Goal: Information Seeking & Learning: Understand process/instructions

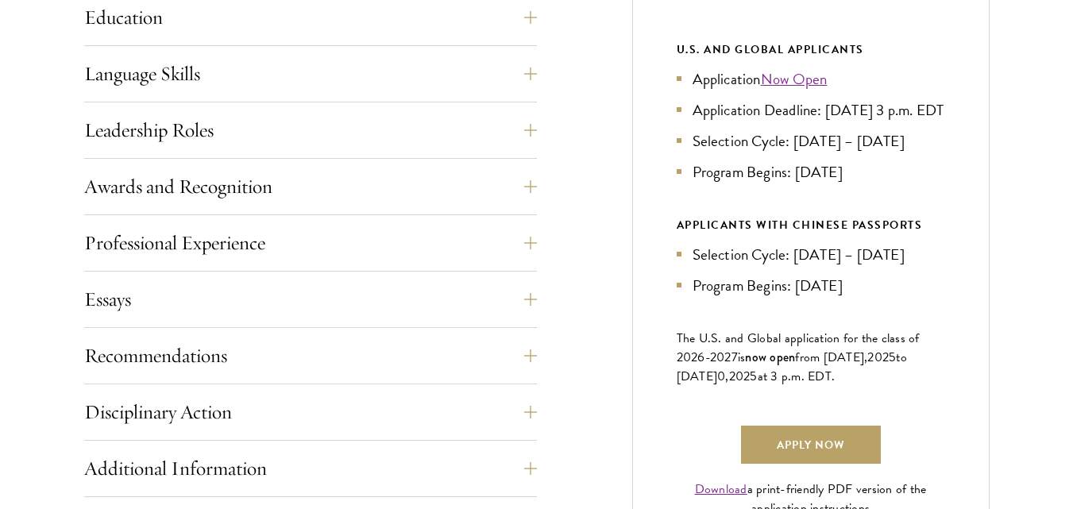
scroll to position [879, 0]
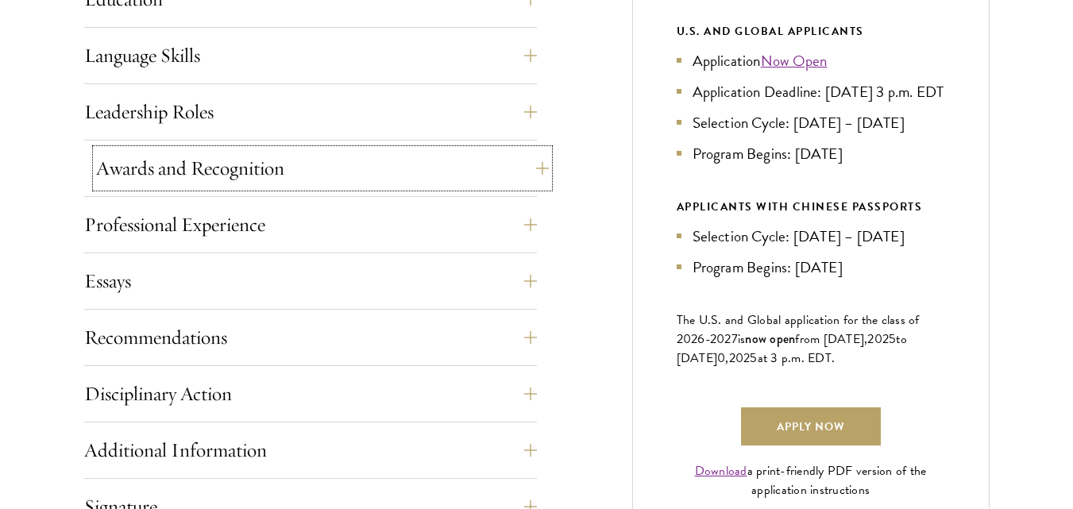
click at [299, 169] on button "Awards and Recognition" at bounding box center [322, 168] width 453 height 38
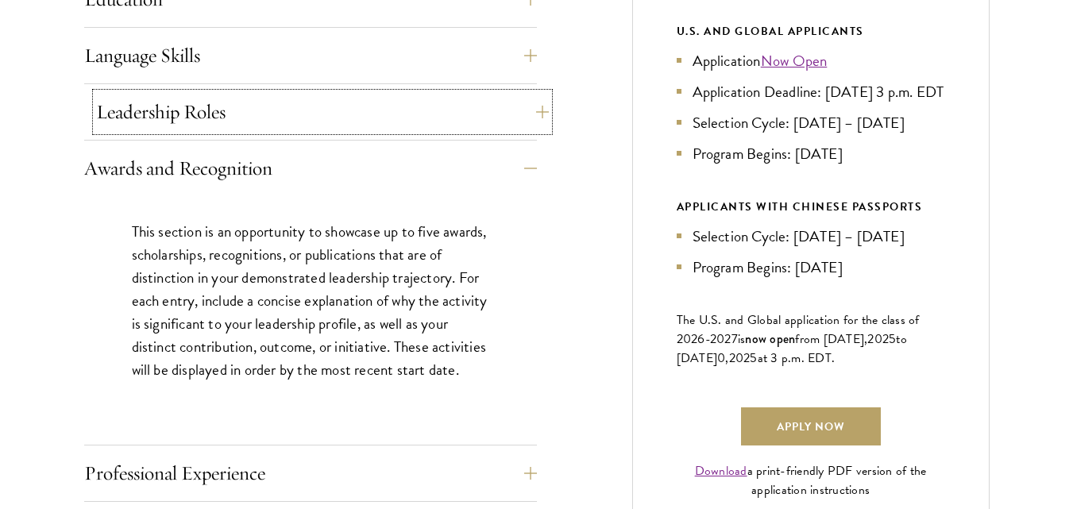
click at [284, 106] on button "Leadership Roles" at bounding box center [322, 112] width 453 height 38
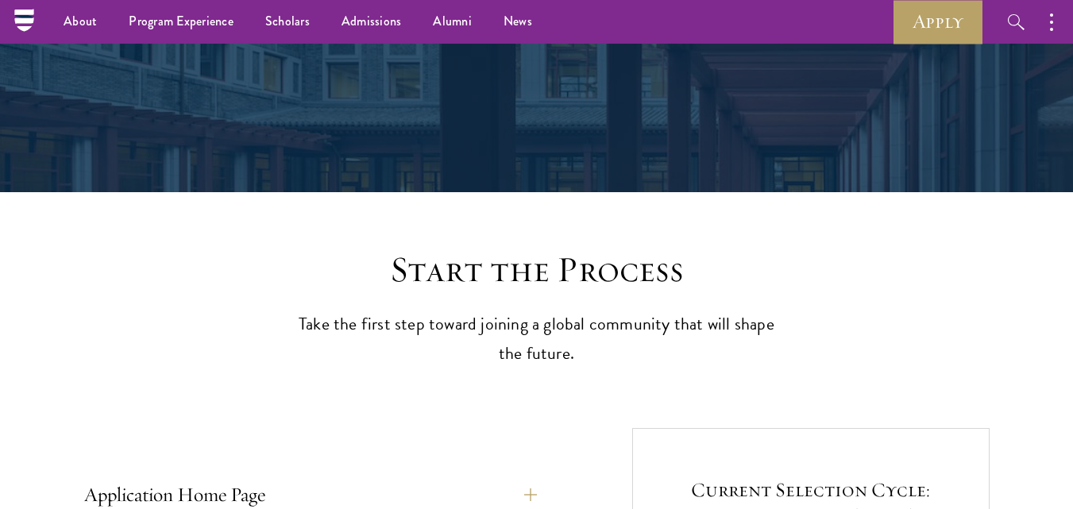
scroll to position [0, 0]
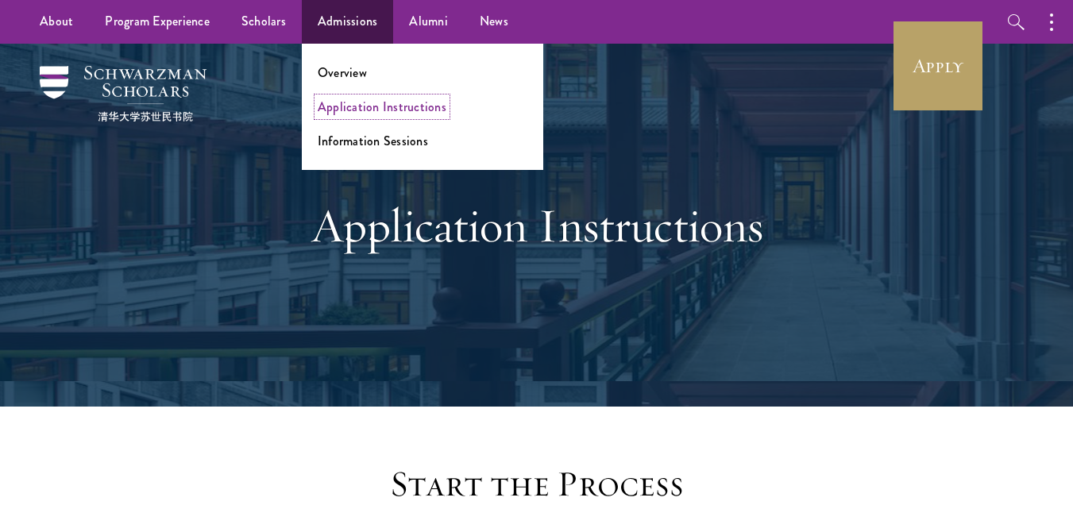
click at [366, 110] on link "Application Instructions" at bounding box center [382, 107] width 129 height 18
click at [356, 69] on link "Overview" at bounding box center [342, 73] width 49 height 18
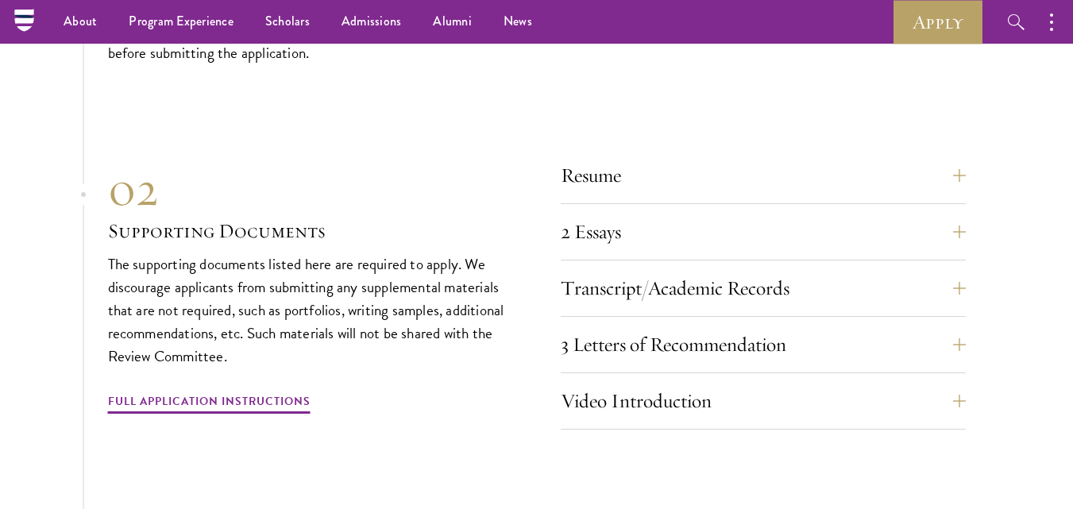
scroll to position [5126, 0]
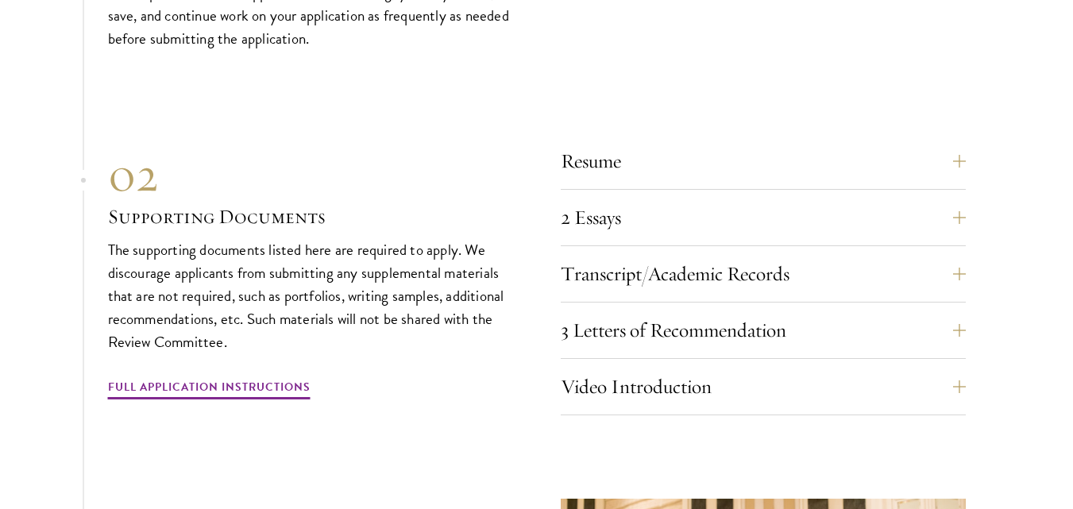
drag, startPoint x: 1079, startPoint y: 19, endPoint x: 1063, endPoint y: 307, distance: 287.9
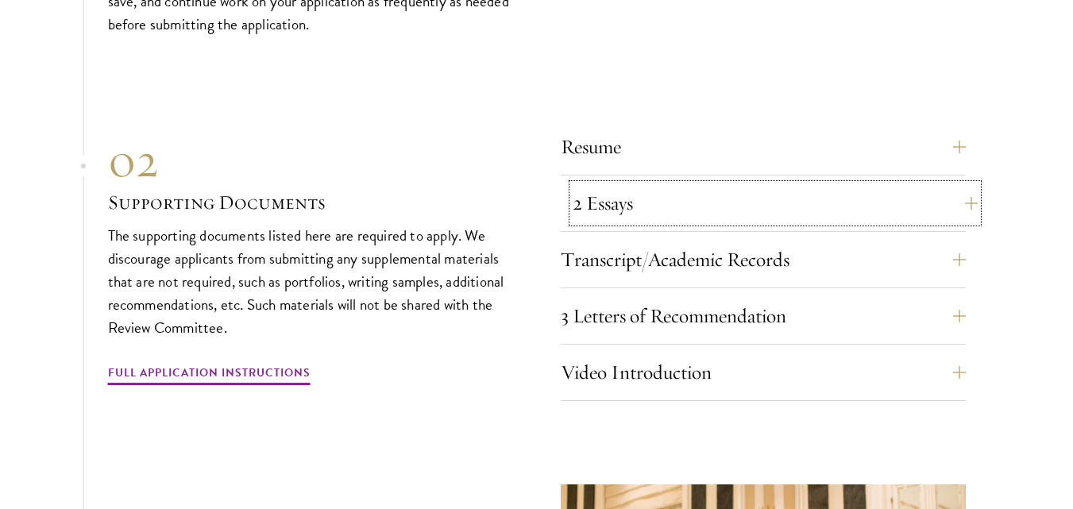
click at [857, 211] on button "2 Essays" at bounding box center [775, 203] width 405 height 38
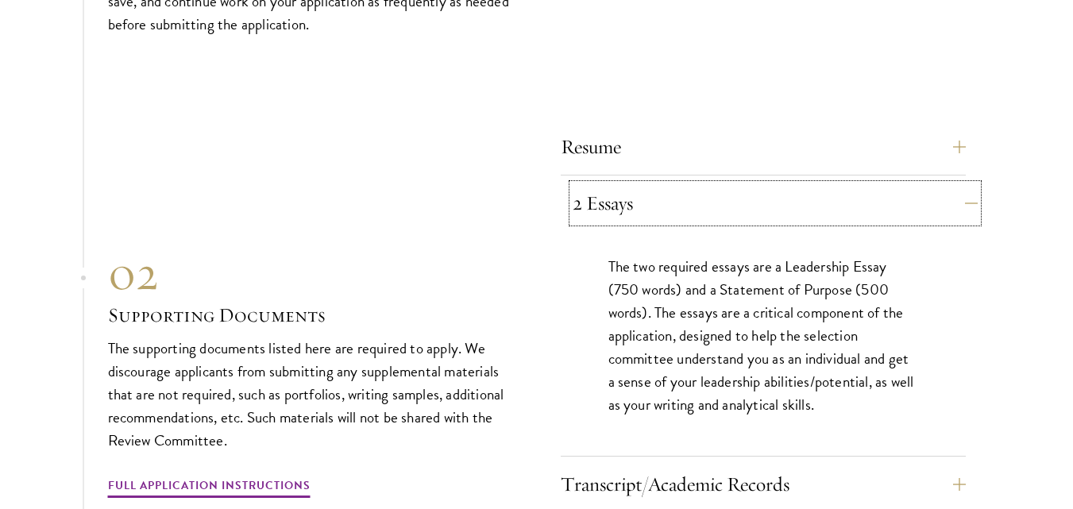
click at [856, 211] on button "2 Essays" at bounding box center [775, 203] width 405 height 38
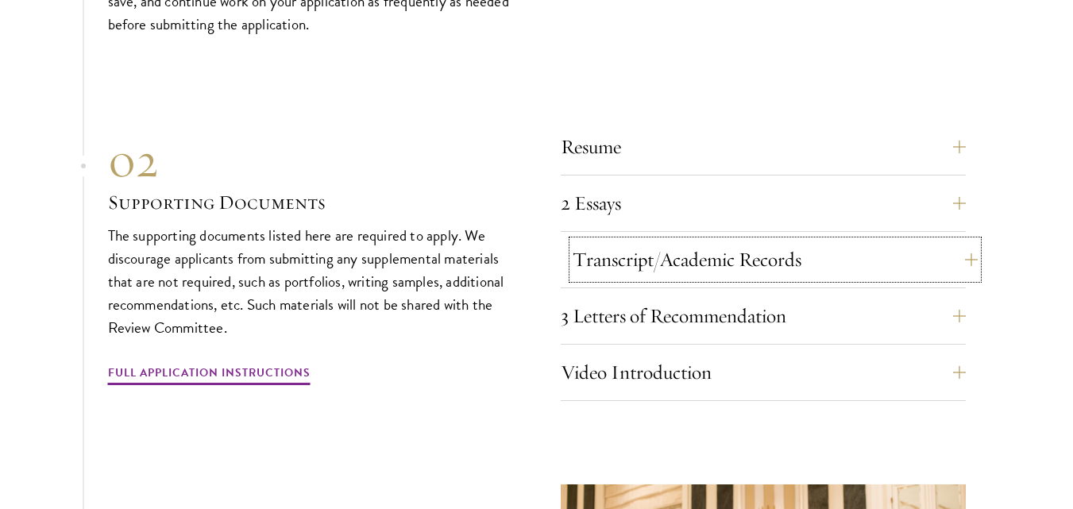
click at [849, 241] on button "Transcript/Academic Records" at bounding box center [775, 260] width 405 height 38
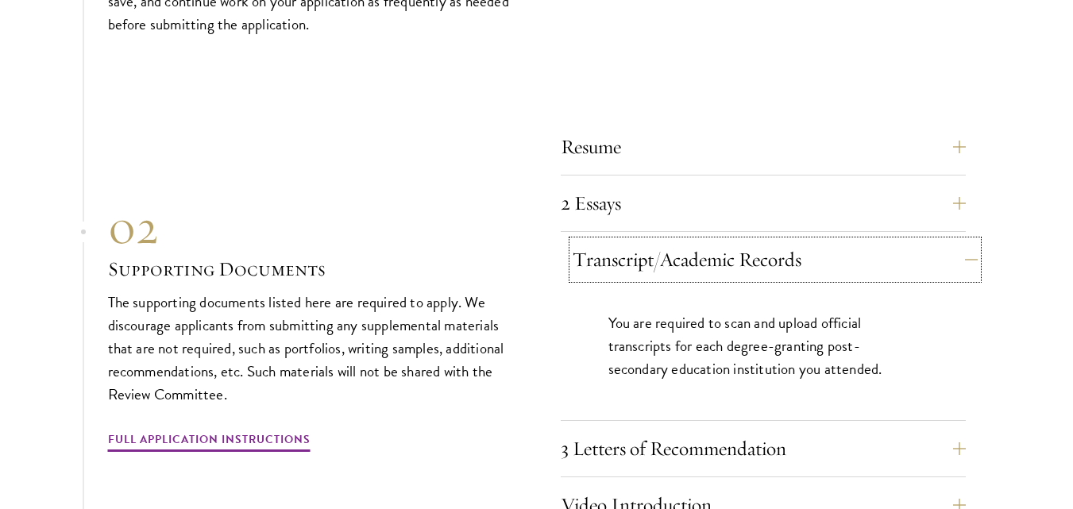
click at [849, 241] on button "Transcript/Academic Records" at bounding box center [775, 260] width 405 height 38
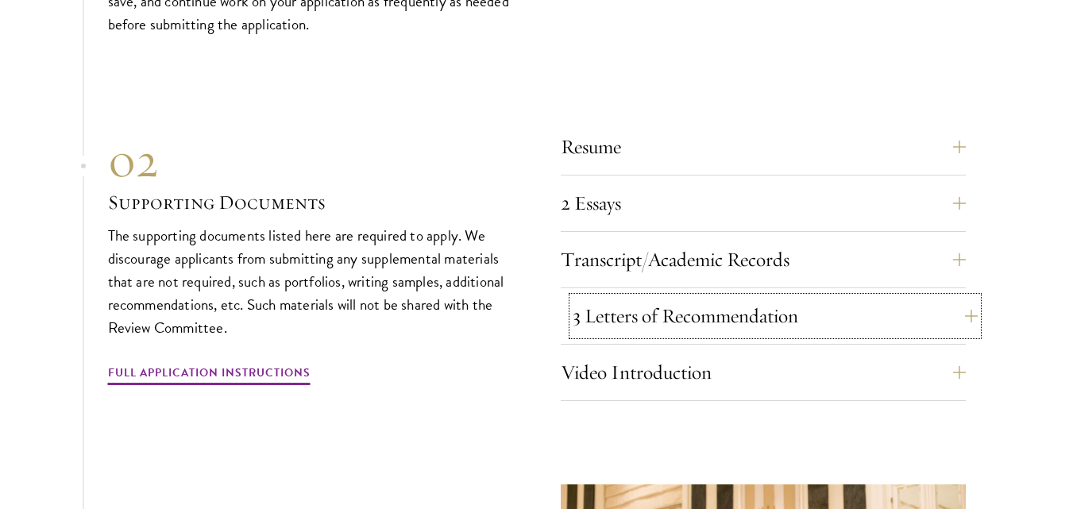
click at [831, 299] on button "3 Letters of Recommendation" at bounding box center [775, 316] width 405 height 38
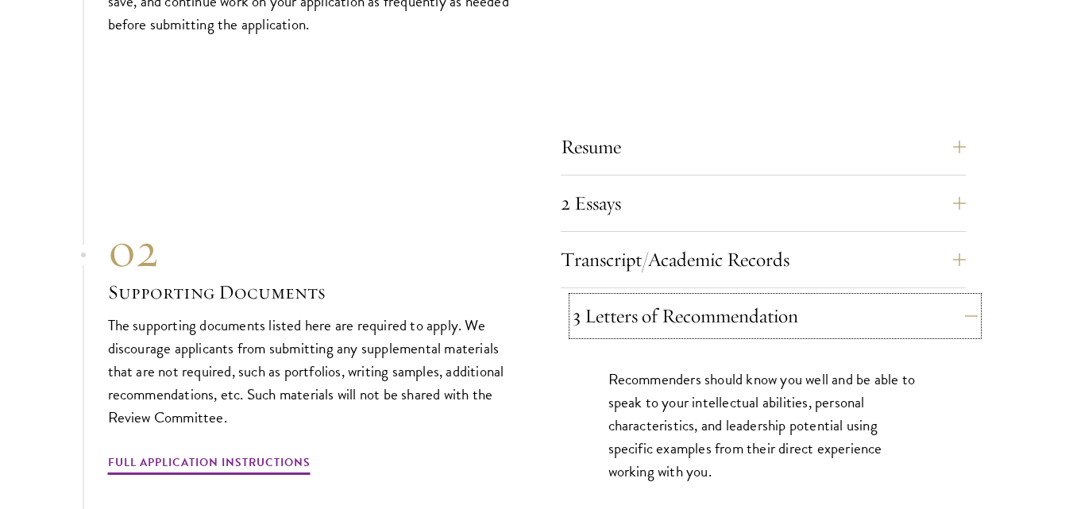
click at [831, 299] on button "3 Letters of Recommendation" at bounding box center [775, 316] width 405 height 38
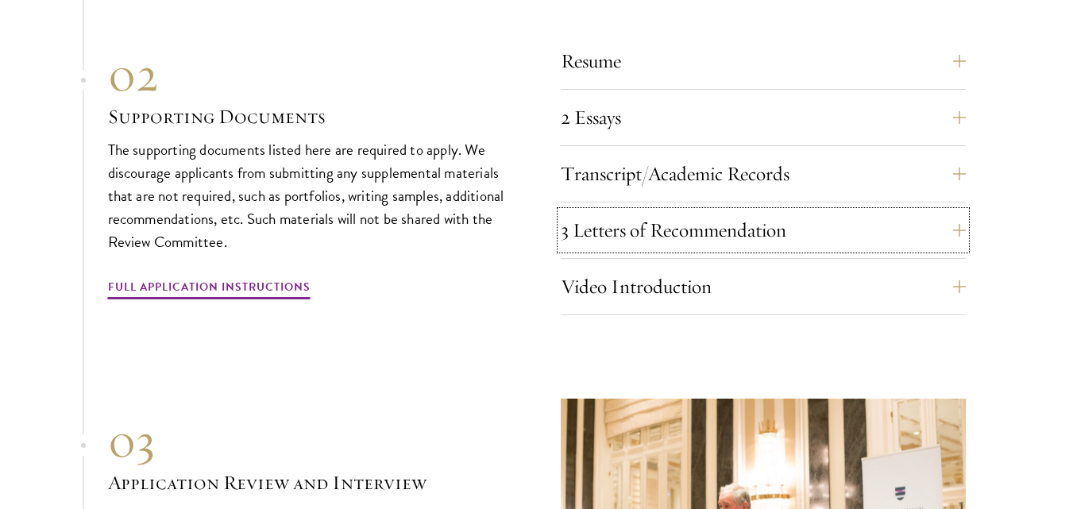
scroll to position [5269, 0]
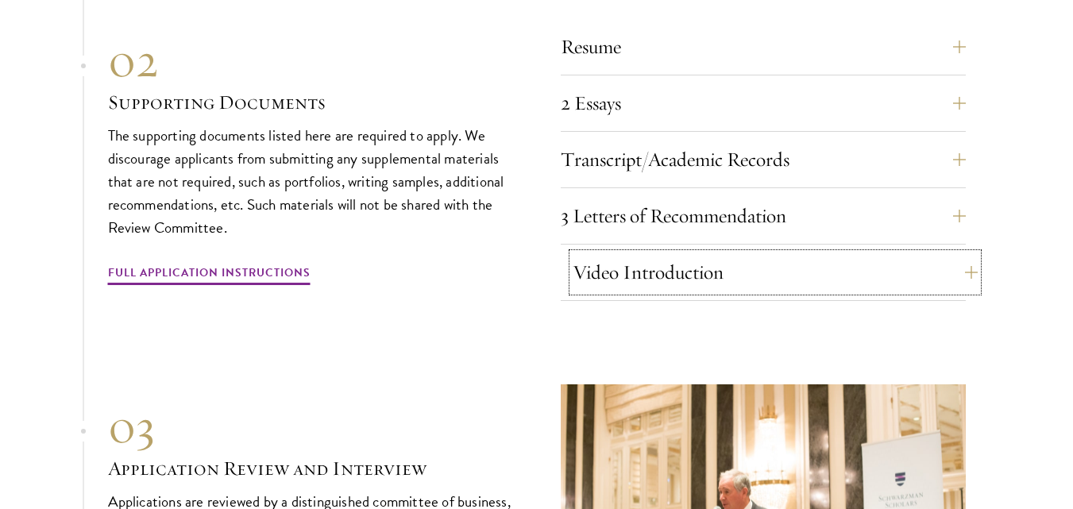
click at [801, 273] on button "Video Introduction" at bounding box center [775, 272] width 405 height 38
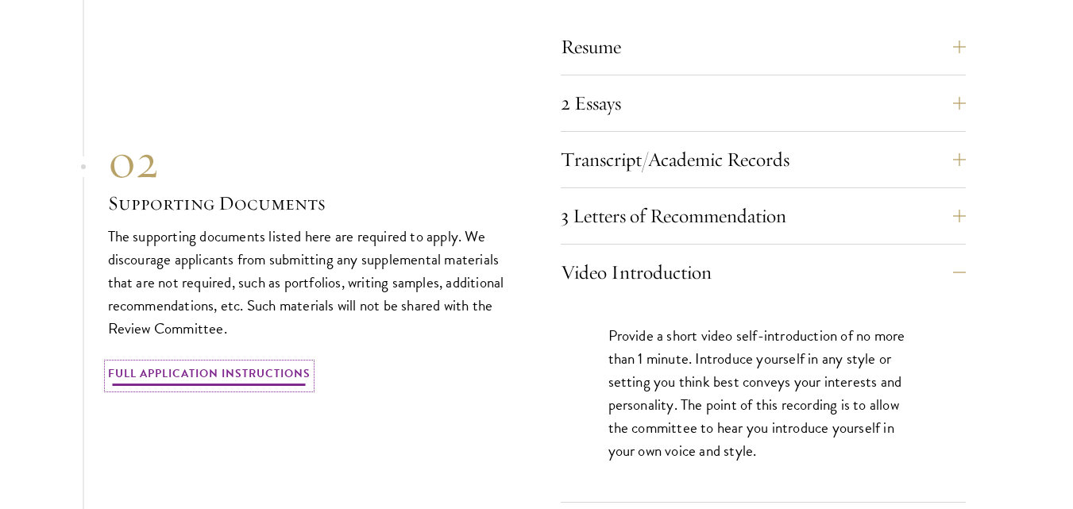
click at [241, 364] on link "Full Application Instructions" at bounding box center [209, 376] width 202 height 25
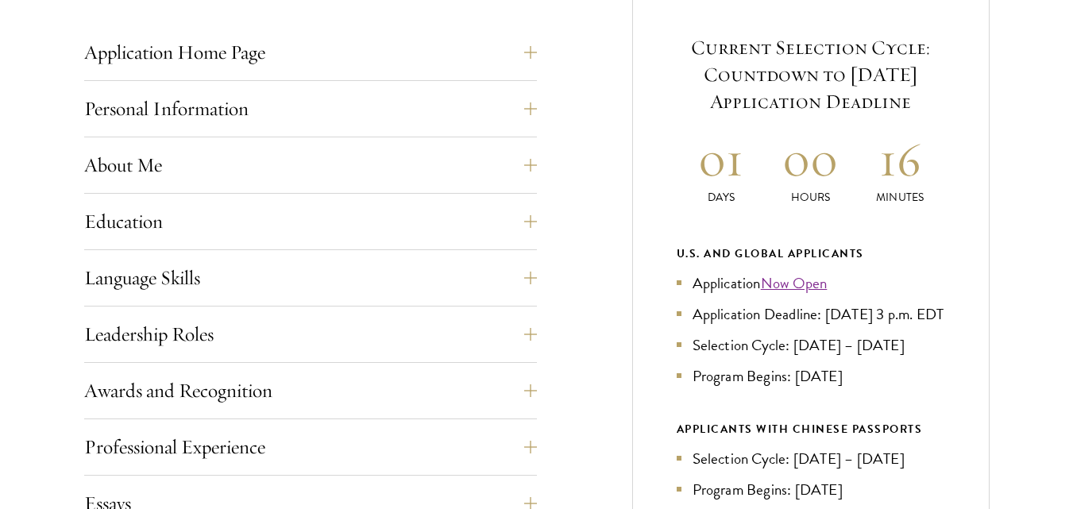
scroll to position [718, 0]
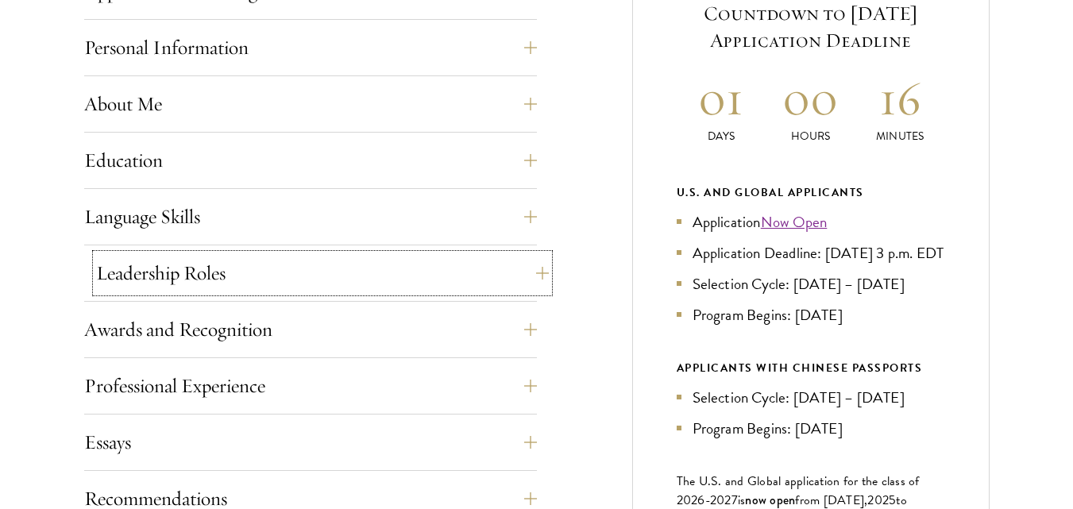
click at [428, 261] on button "Leadership Roles" at bounding box center [322, 273] width 453 height 38
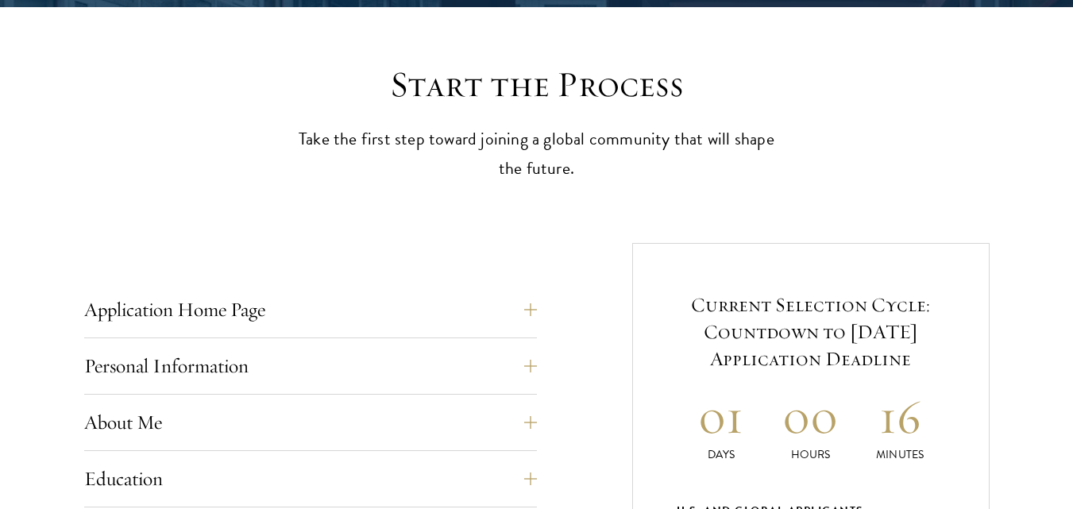
scroll to position [0, 0]
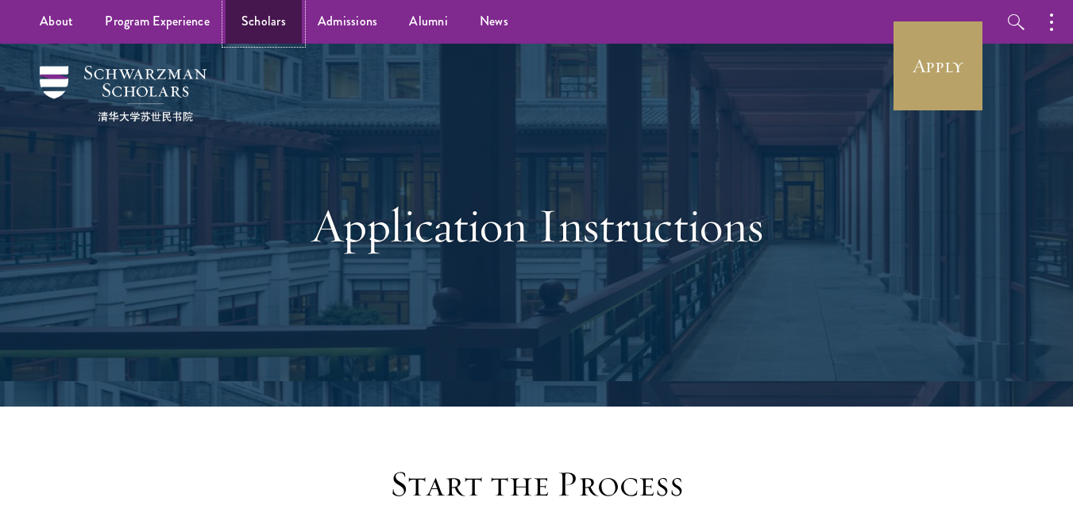
click at [268, 10] on link "Scholars" at bounding box center [264, 22] width 76 height 44
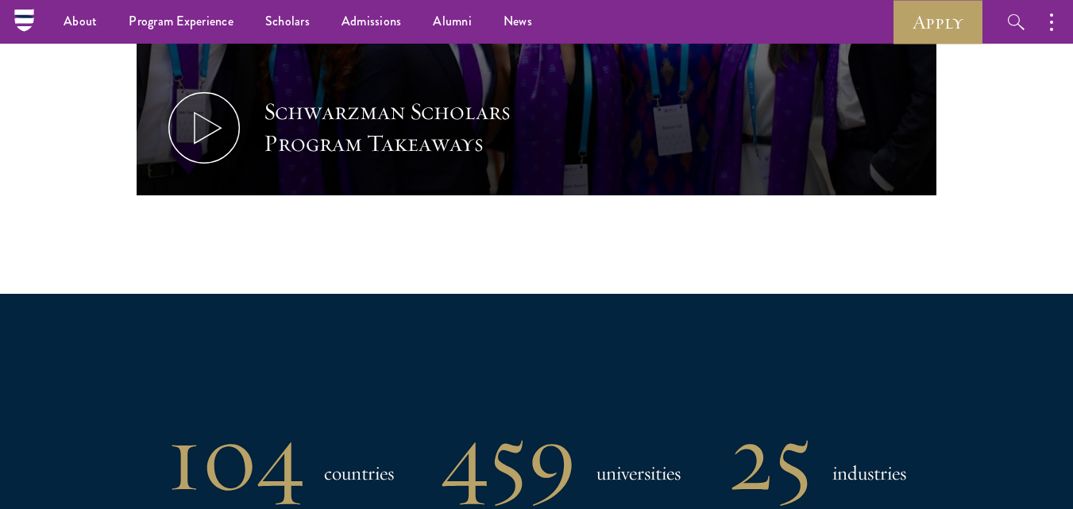
scroll to position [588, 0]
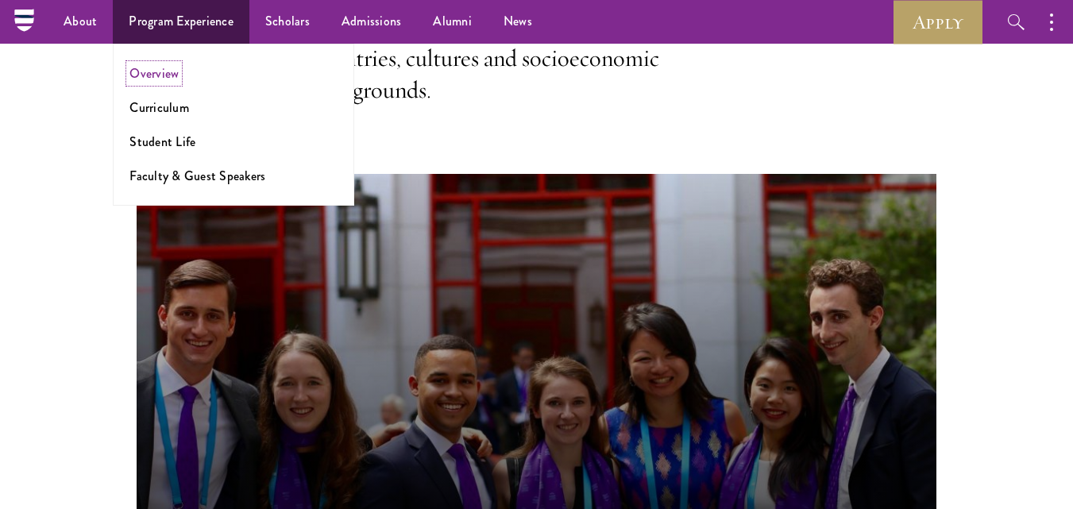
click at [160, 72] on link "Overview" at bounding box center [153, 73] width 49 height 18
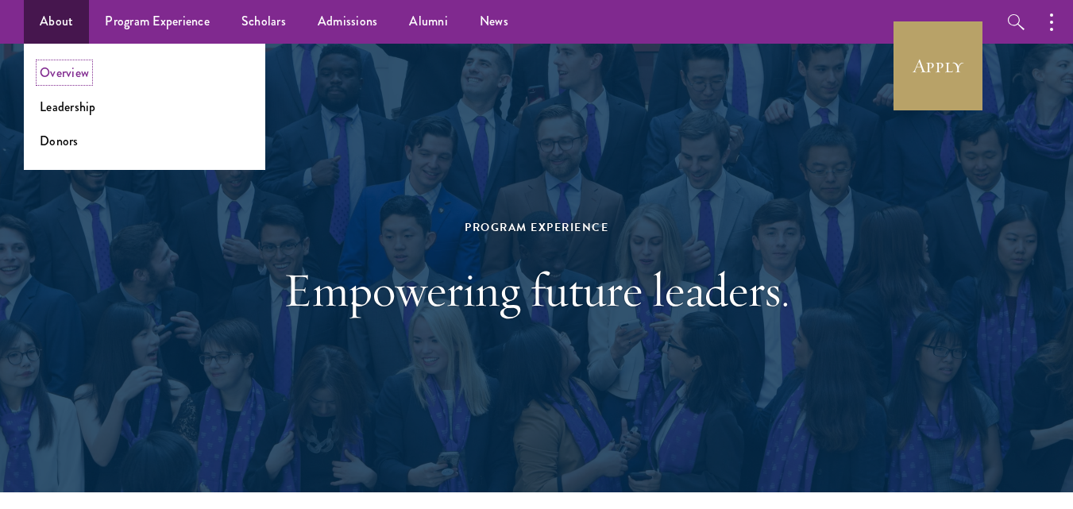
click at [76, 76] on link "Overview" at bounding box center [64, 73] width 49 height 18
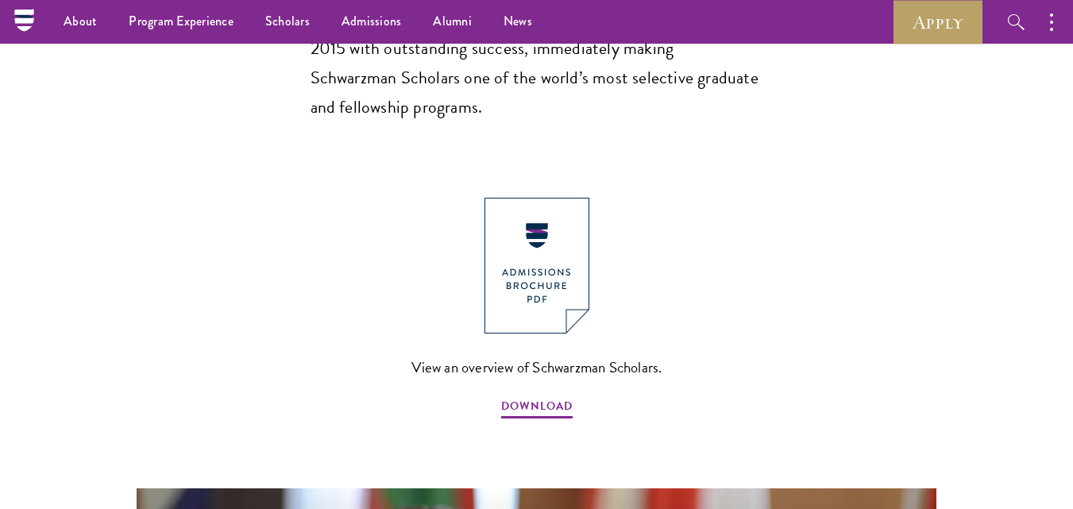
scroll to position [1611, 0]
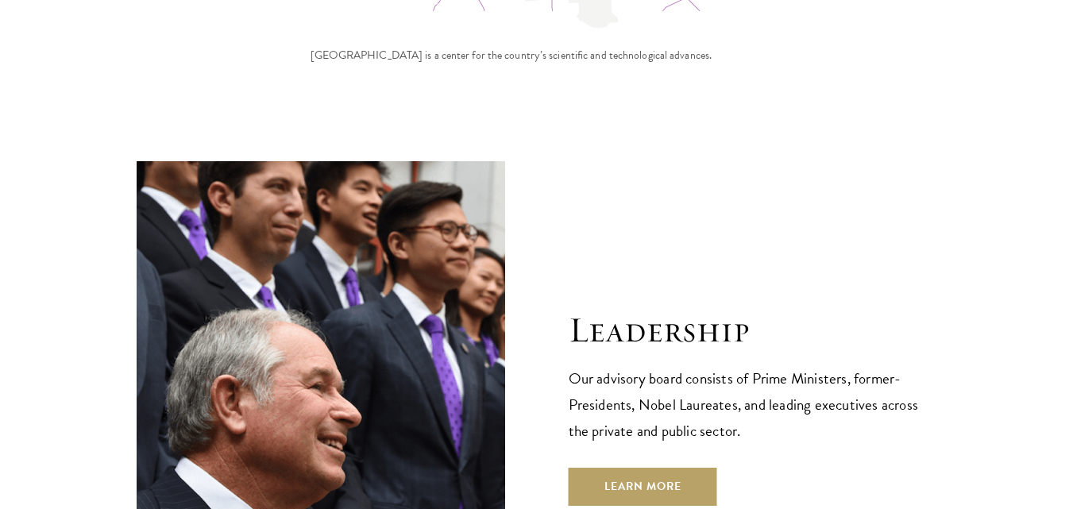
drag, startPoint x: 1082, startPoint y: 36, endPoint x: 1013, endPoint y: 402, distance: 372.4
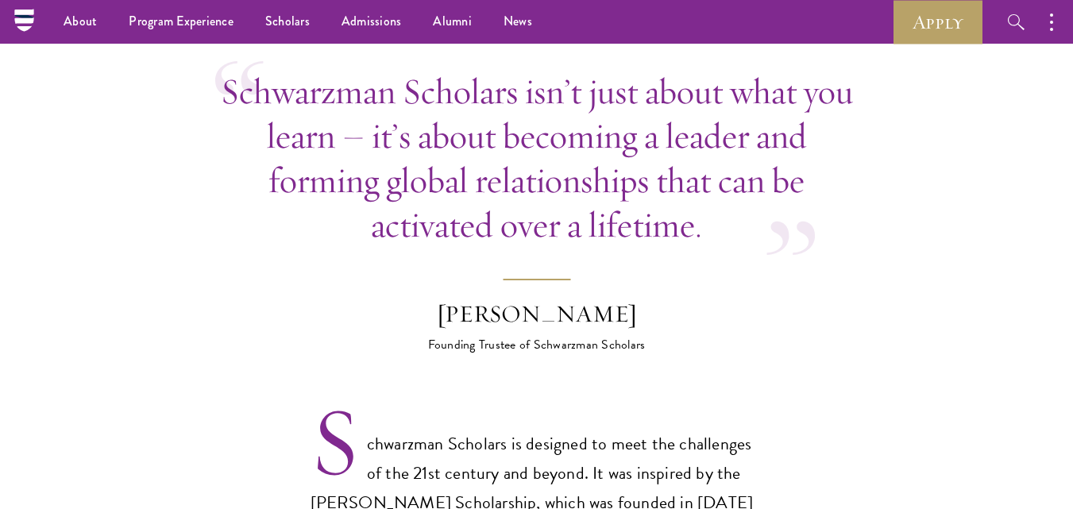
scroll to position [764, 0]
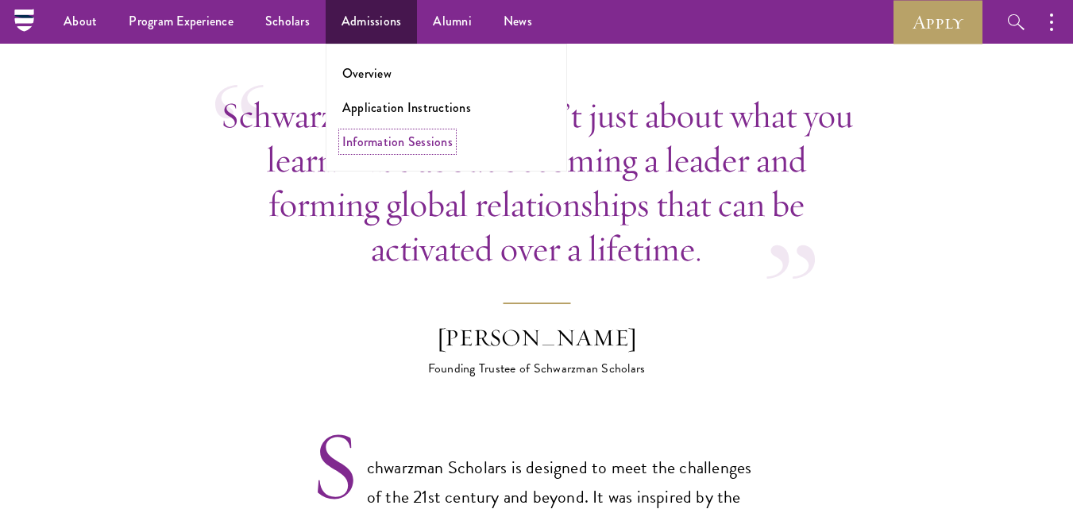
click at [376, 141] on link "Information Sessions" at bounding box center [397, 142] width 110 height 18
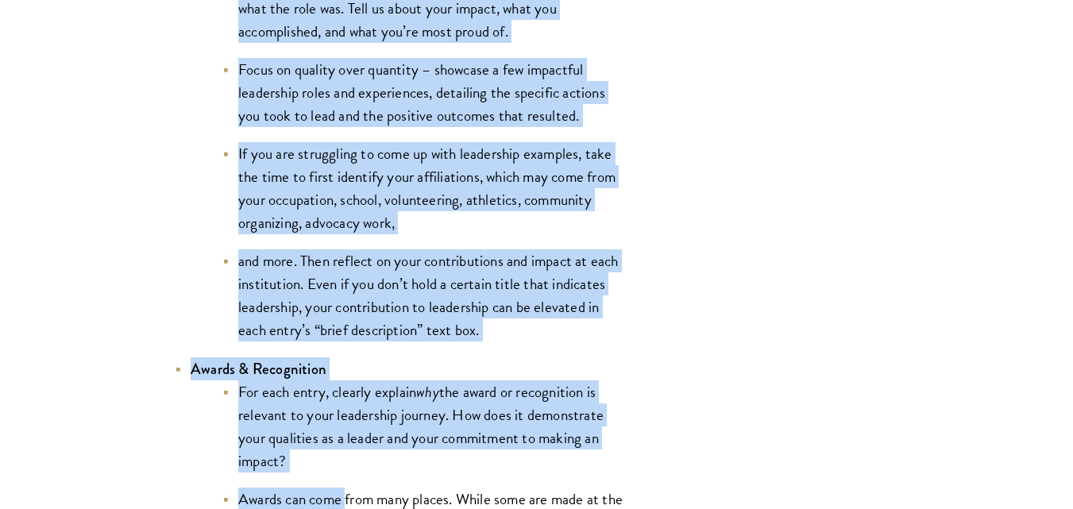
scroll to position [3638, 0]
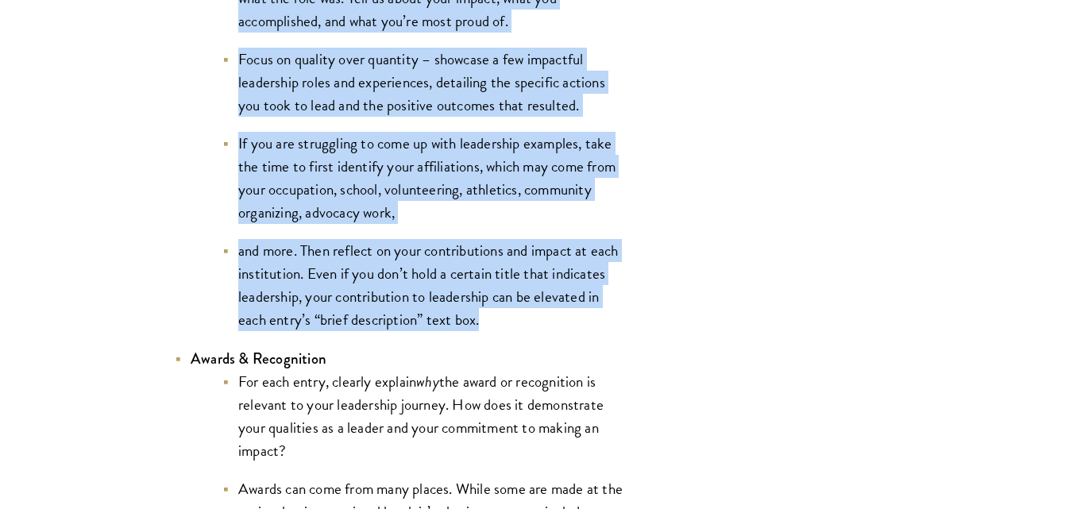
drag, startPoint x: 242, startPoint y: 79, endPoint x: 494, endPoint y: 320, distance: 348.2
click at [494, 320] on ul "Use this section to showcase key leadership experience in your profile. What do…" at bounding box center [409, 113] width 437 height 438
copy ul "Use this section to showcase key leadership experience in your profile. What do…"
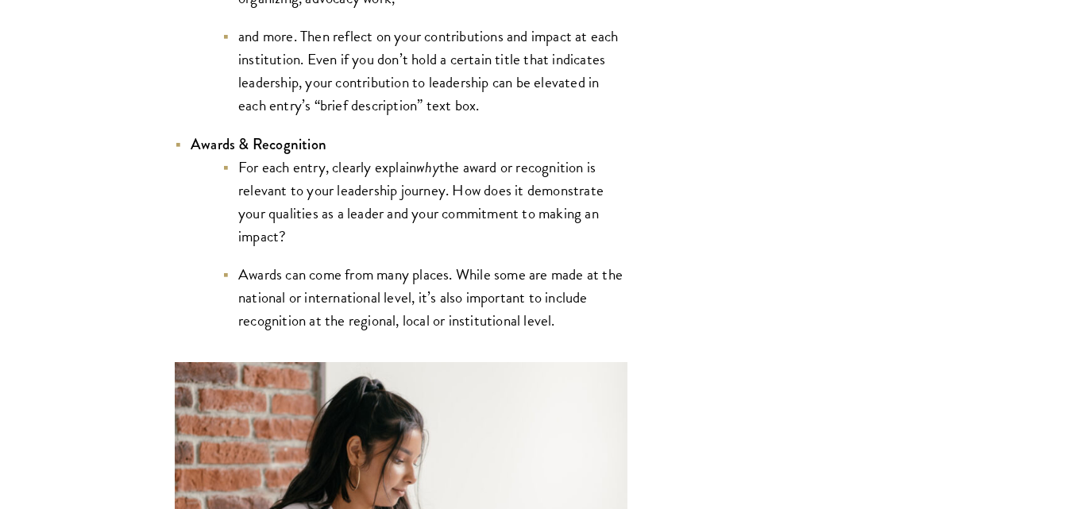
scroll to position [3902, 0]
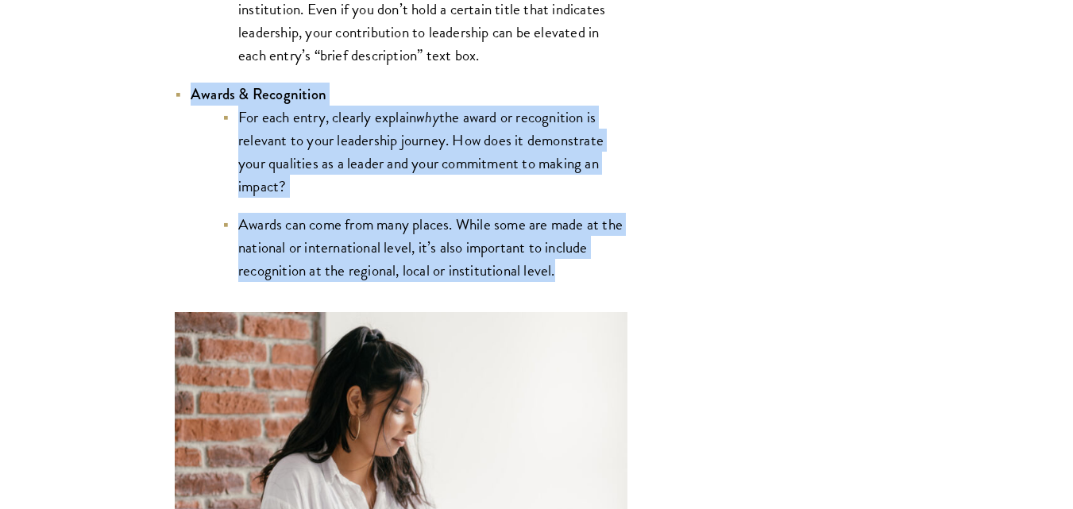
drag, startPoint x: 193, startPoint y: 98, endPoint x: 591, endPoint y: 277, distance: 436.1
click at [591, 277] on li "Awards & Recognition For each entry, clearly explain why the award or recogniti…" at bounding box center [401, 183] width 453 height 200
copy li "Awards & Recognition For each entry, clearly explain why the award or recogniti…"
